Goal: Navigation & Orientation: Find specific page/section

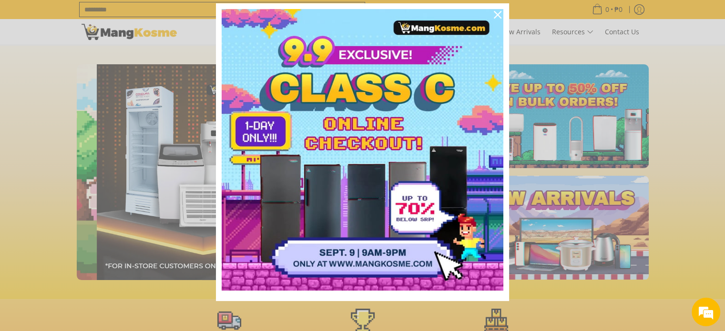
scroll to position [0, 379]
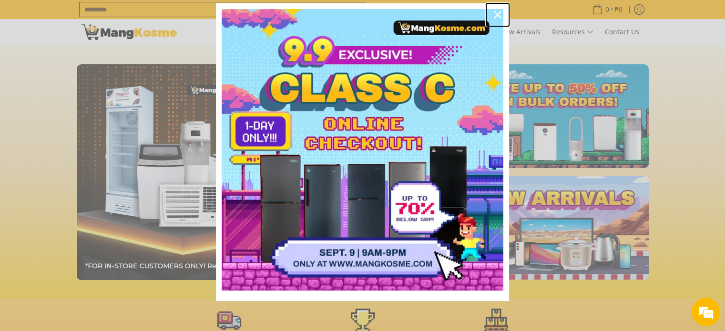
click at [494, 15] on icon "close icon" at bounding box center [498, 15] width 8 height 8
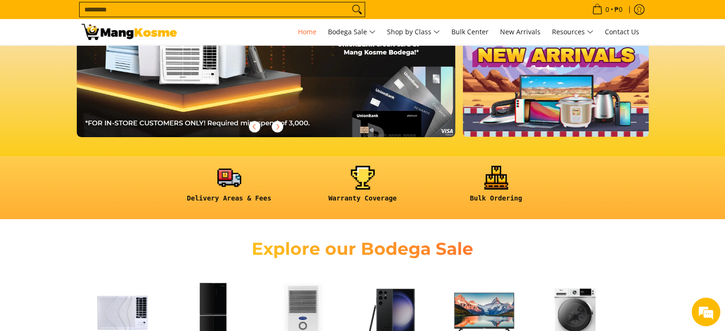
scroll to position [0, 0]
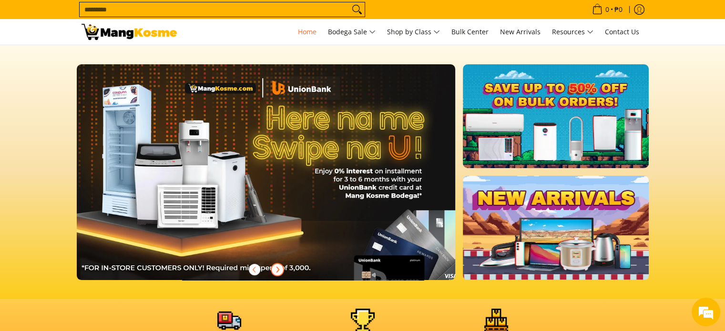
click at [277, 269] on icon "Next" at bounding box center [278, 270] width 8 height 8
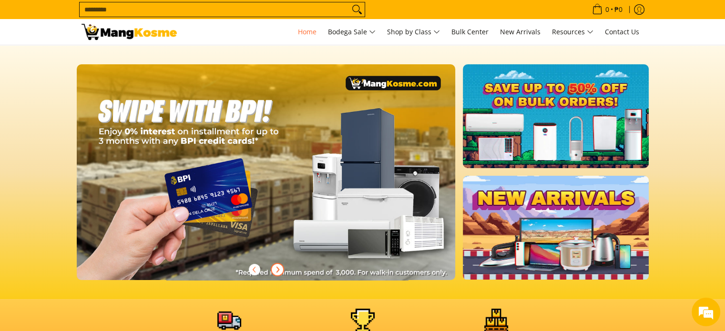
click at [277, 268] on icon "Next" at bounding box center [277, 269] width 2 height 5
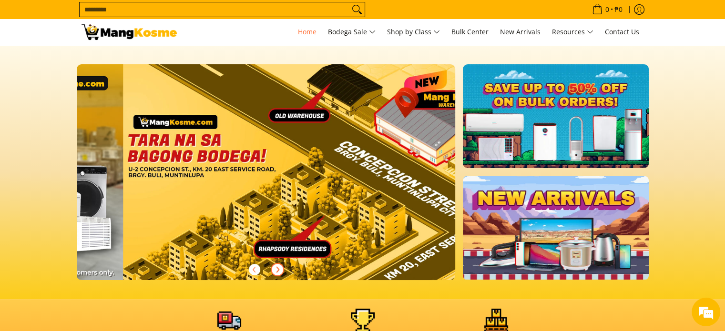
scroll to position [0, 1136]
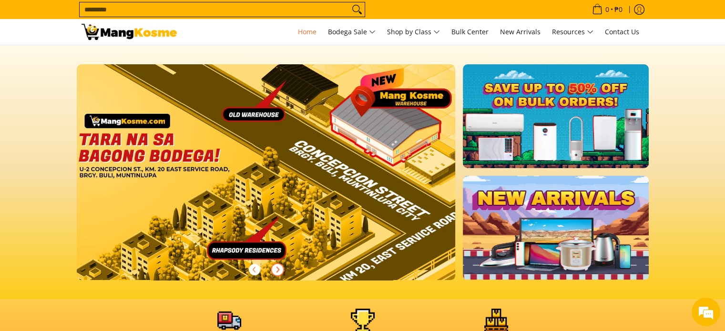
click at [277, 268] on icon "Next" at bounding box center [277, 269] width 2 height 5
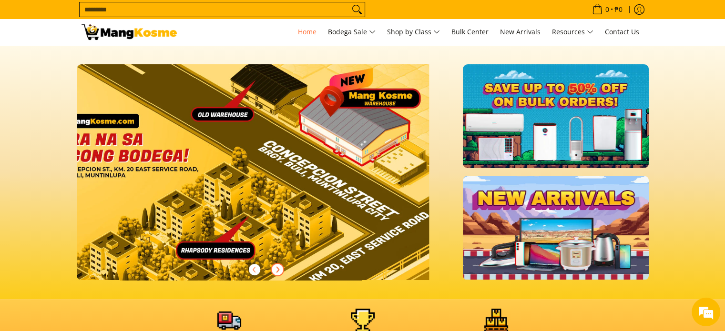
click at [271, 268] on button "Next" at bounding box center [277, 269] width 21 height 21
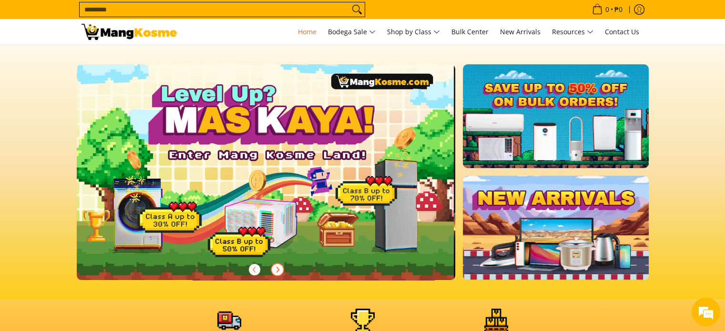
scroll to position [0, 0]
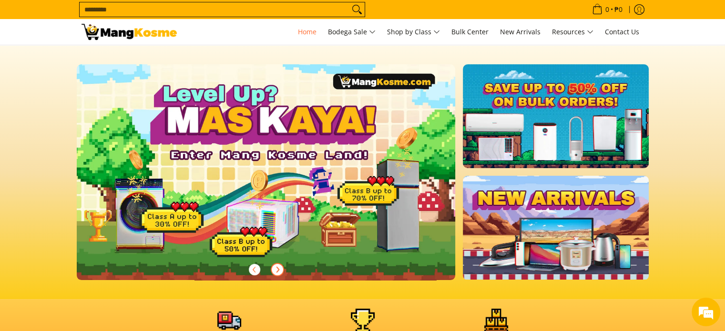
click at [274, 270] on icon "Next" at bounding box center [278, 270] width 8 height 8
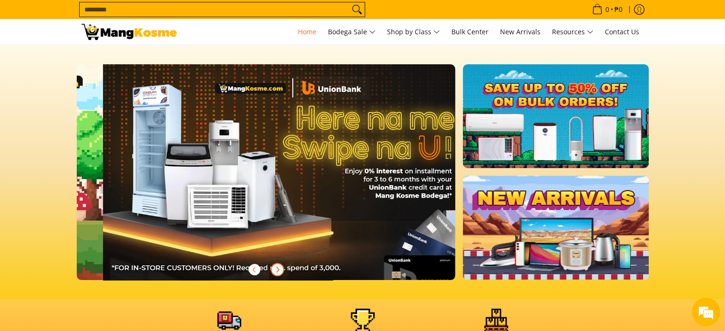
scroll to position [0, 379]
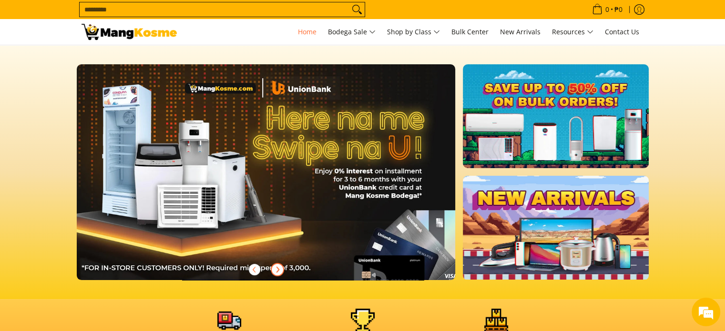
click at [274, 270] on icon "Next" at bounding box center [278, 270] width 8 height 8
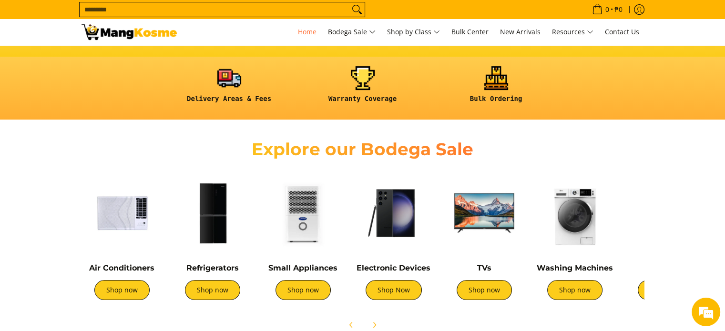
scroll to position [238, 0]
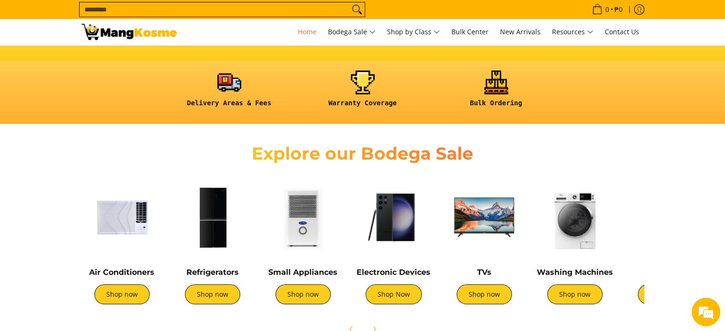
click at [498, 226] on img at bounding box center [484, 217] width 81 height 81
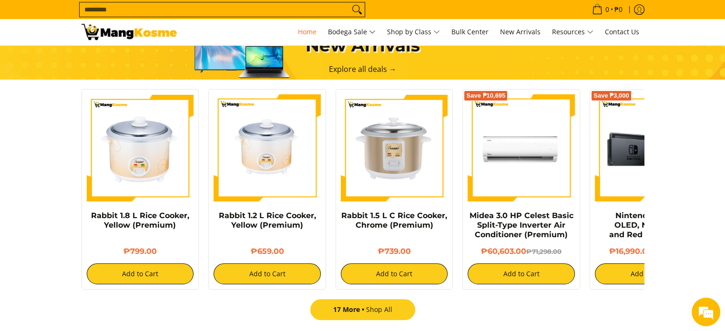
scroll to position [0, 379]
click at [377, 312] on link "17 More Shop All" at bounding box center [362, 309] width 105 height 21
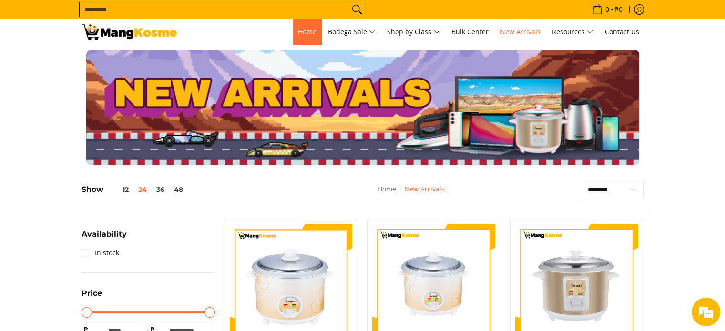
click at [298, 29] on span "Home" at bounding box center [307, 31] width 19 height 9
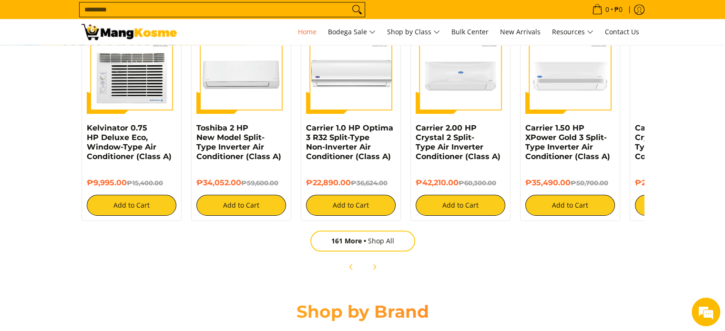
scroll to position [1048, 0]
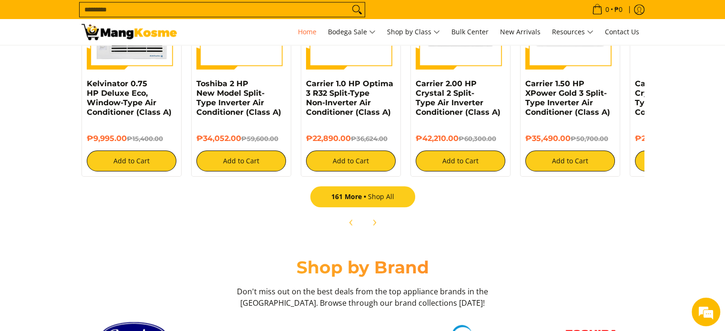
click at [379, 196] on link "161 More Shop All" at bounding box center [362, 196] width 105 height 21
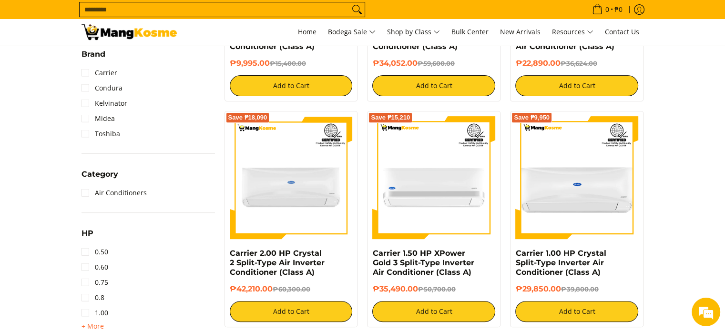
scroll to position [48, 0]
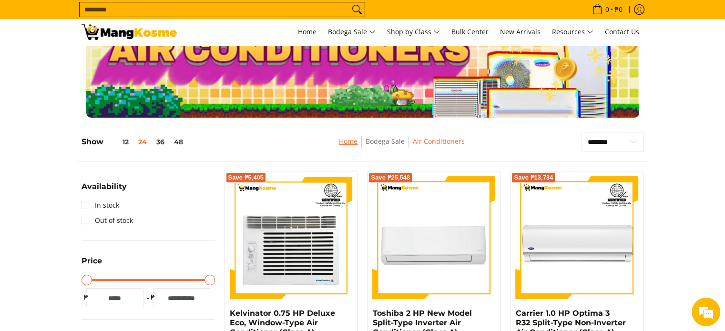
click at [341, 142] on link "Home" at bounding box center [348, 141] width 19 height 9
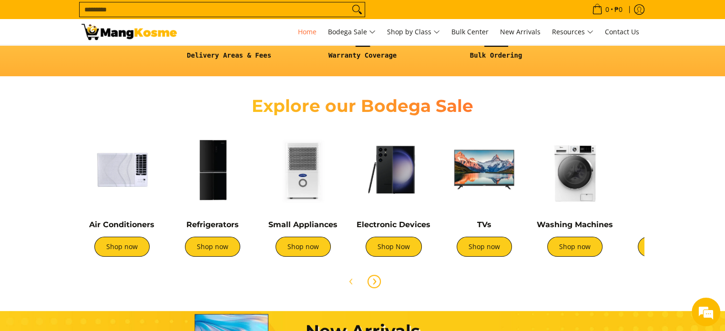
click at [374, 283] on icon "Next" at bounding box center [374, 281] width 2 height 5
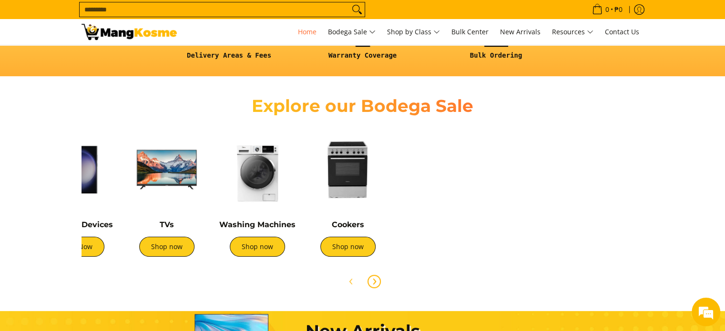
scroll to position [0, 317]
click at [353, 184] on img at bounding box center [347, 169] width 81 height 81
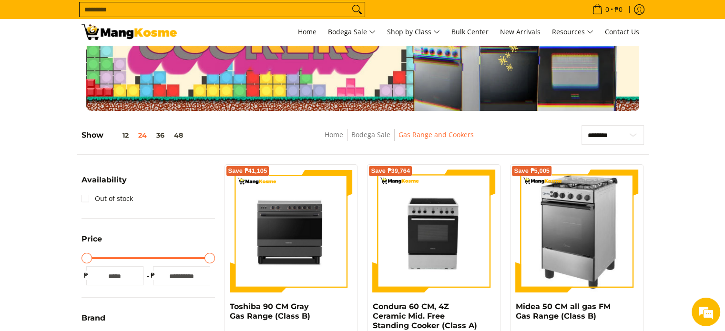
scroll to position [48, 0]
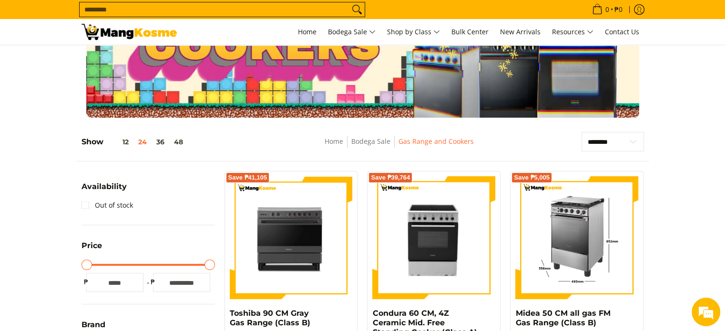
click at [561, 249] on img at bounding box center [576, 237] width 123 height 123
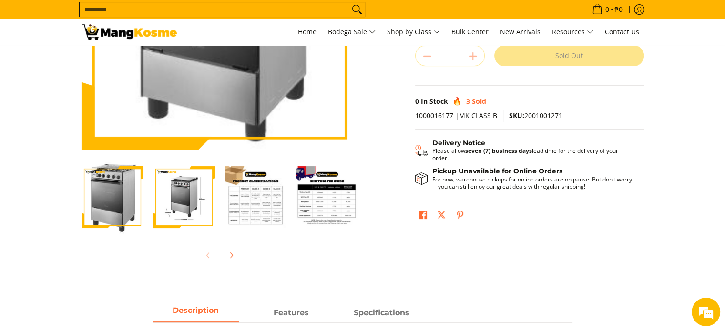
click at [267, 204] on img "Midea 50 CM all gas FM Gas Range (Class B)-3" at bounding box center [255, 197] width 62 height 62
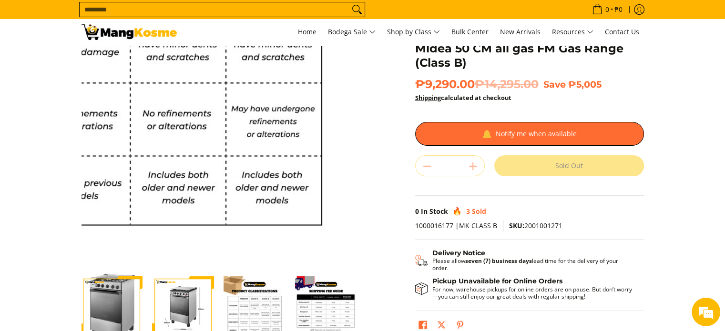
scroll to position [143, 0]
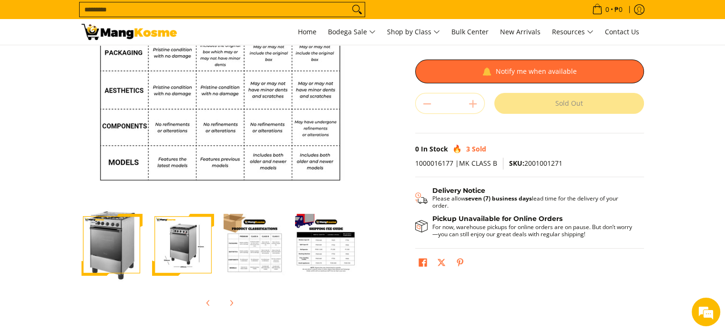
click at [336, 264] on img "Midea 50 CM all gas FM Gas Range (Class B)-4" at bounding box center [326, 245] width 62 height 62
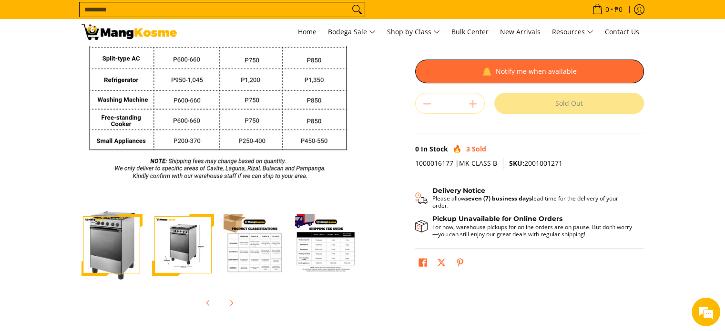
click at [257, 249] on img "Midea 50 CM all gas FM Gas Range (Class B)-3" at bounding box center [254, 245] width 62 height 62
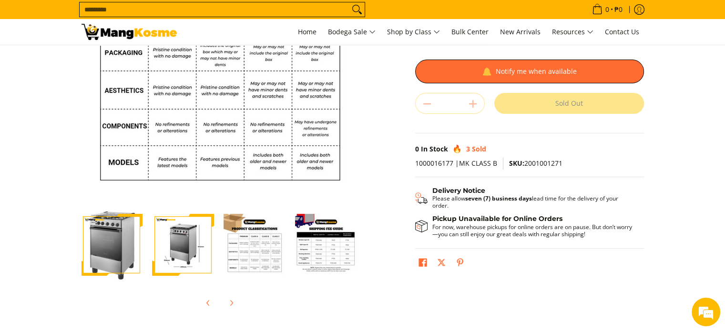
click at [332, 244] on img "Midea 50 CM all gas FM Gas Range (Class B)-4" at bounding box center [326, 245] width 62 height 62
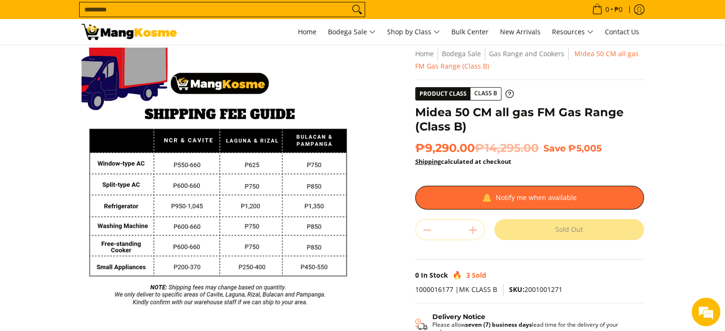
scroll to position [0, 0]
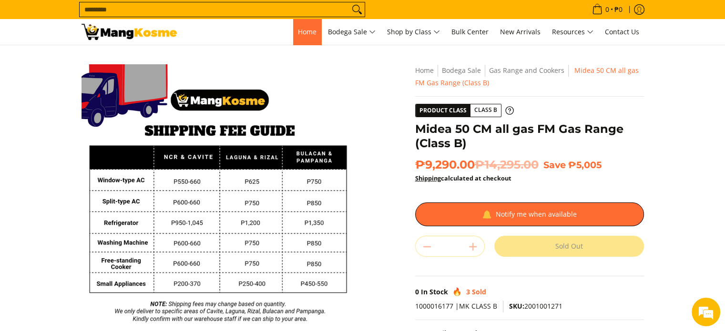
click at [298, 36] on span "Home" at bounding box center [307, 31] width 19 height 9
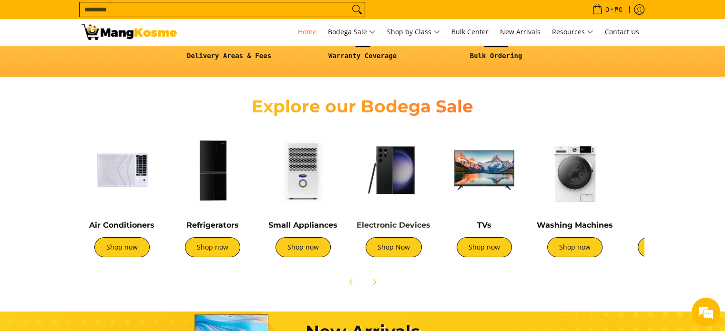
scroll to position [286, 0]
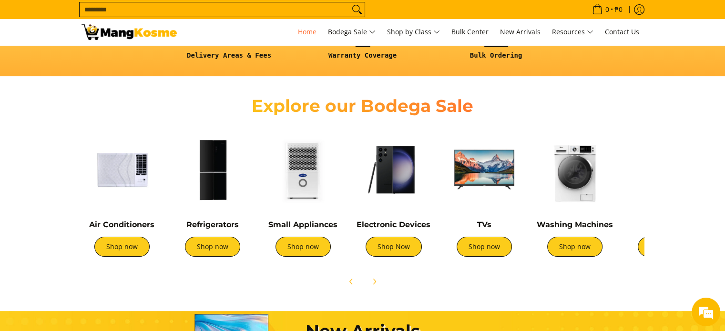
click at [331, 165] on img at bounding box center [303, 169] width 81 height 81
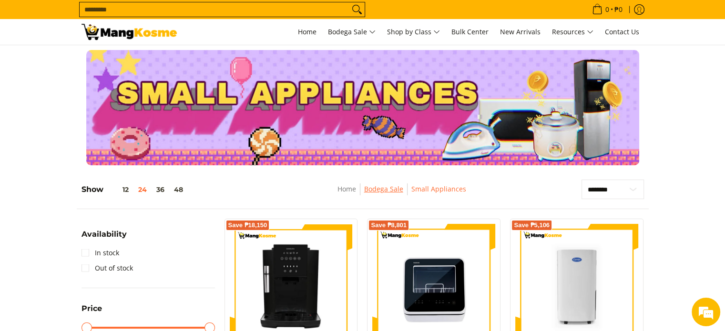
click at [379, 190] on link "Bodega Sale" at bounding box center [383, 188] width 39 height 9
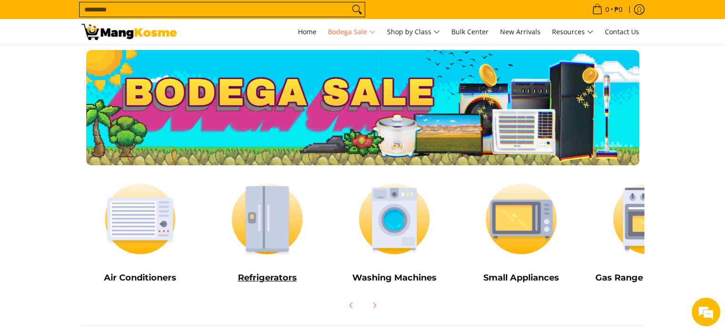
click at [280, 210] on img at bounding box center [267, 219] width 118 height 88
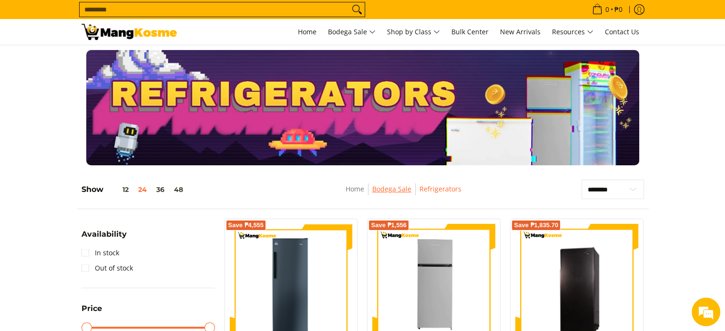
click at [377, 187] on link "Bodega Sale" at bounding box center [391, 188] width 39 height 9
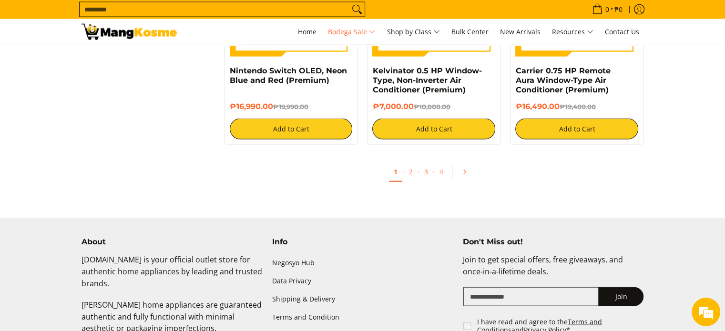
scroll to position [2053, 0]
